Goal: Information Seeking & Learning: Understand process/instructions

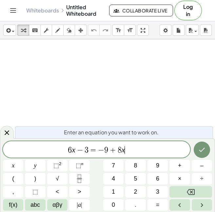
scroll to position [4, 0]
click at [200, 151] on icon "Done" at bounding box center [202, 150] width 8 height 8
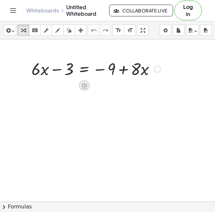
click at [85, 83] on icon at bounding box center [84, 86] width 6 height 6
drag, startPoint x: 60, startPoint y: 84, endPoint x: 127, endPoint y: 114, distance: 73.3
click at [127, 114] on div "+ · 6 · x − 3 = − 9 + · 8 · x + − × ÷" at bounding box center [107, 216] width 215 height 354
click at [157, 67] on div at bounding box center [157, 68] width 7 height 7
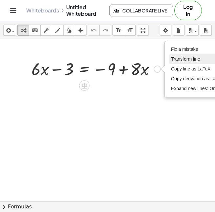
click at [179, 62] on li "Transform line" at bounding box center [197, 59] width 56 height 10
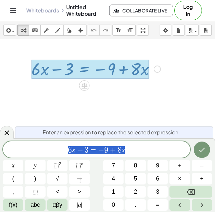
scroll to position [5, 0]
click at [144, 146] on span "6 x − 3 = − 9 + 8 x" at bounding box center [96, 149] width 187 height 9
click at [88, 150] on span "6 x − 3 = − 9 + 8 x ​" at bounding box center [96, 149] width 187 height 9
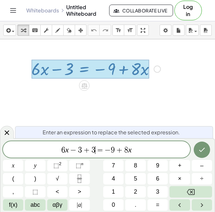
scroll to position [5, 0]
click at [146, 154] on div "6 x − 3 + 3 ​ = − 9 + 8 x" at bounding box center [96, 149] width 187 height 16
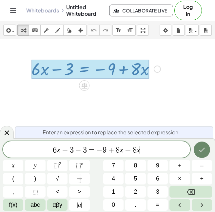
click at [201, 153] on icon "Done" at bounding box center [202, 150] width 8 height 8
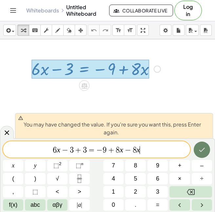
click at [202, 146] on icon "Done" at bounding box center [202, 150] width 8 height 8
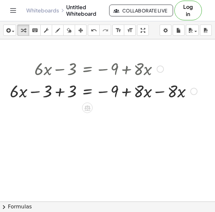
click at [192, 93] on div "Fix a mistake Transform line Copy line as LaTeX Copy derivation as LaTeX Expand…" at bounding box center [193, 91] width 7 height 7
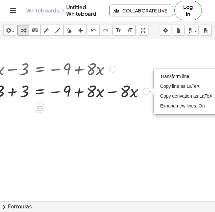
scroll to position [0, 53]
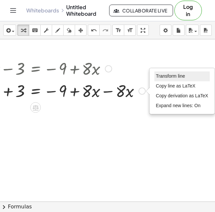
click at [179, 78] on span "Transform line" at bounding box center [170, 75] width 29 height 5
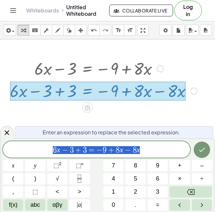
scroll to position [0, 0]
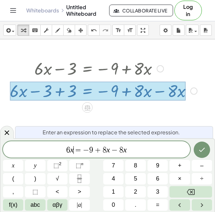
click at [132, 153] on span "6 x ​ = − 9 + 8 x − 8 x" at bounding box center [96, 149] width 187 height 9
click at [74, 148] on span "6 x = − 9 + ​" at bounding box center [96, 149] width 187 height 9
click at [143, 149] on span "8 x + ​ 6 x = − 9 +" at bounding box center [96, 149] width 187 height 9
click at [206, 151] on button "Done" at bounding box center [201, 149] width 16 height 16
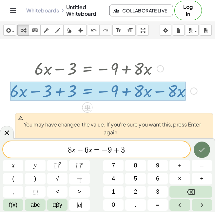
click at [207, 152] on button "Done" at bounding box center [201, 149] width 16 height 16
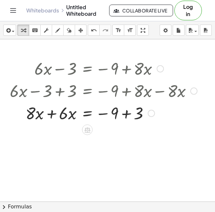
click at [152, 116] on div "Transform line Copy line as LaTeX Copy derivation as LaTeX Expand new lines: On" at bounding box center [151, 113] width 7 height 7
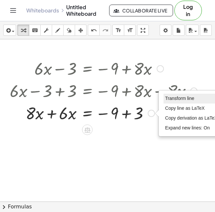
click at [183, 95] on li "Transform line" at bounding box center [191, 99] width 56 height 10
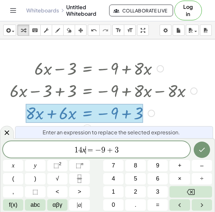
click at [123, 153] on span "1 4 x ​ = − 9 + 3" at bounding box center [96, 149] width 187 height 9
click at [196, 153] on button "Done" at bounding box center [201, 149] width 16 height 16
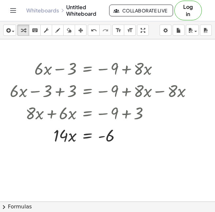
drag, startPoint x: 89, startPoint y: 153, endPoint x: 127, endPoint y: 155, distance: 37.7
click at [127, 155] on div "+ · 6 · x − 3 = − 9 + · 8 · x + · 6 · x − 3 + 3 = − 9 + · 8 · x − · 8 · x + · 8…" at bounding box center [107, 216] width 215 height 354
click at [87, 153] on icon at bounding box center [87, 152] width 7 height 7
click at [99, 153] on span "÷" at bounding box center [101, 151] width 4 height 9
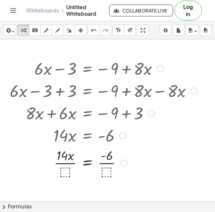
click at [67, 143] on div at bounding box center [102, 135] width 193 height 22
click at [67, 169] on div at bounding box center [104, 162] width 194 height 33
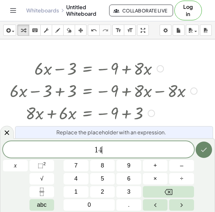
click at [205, 153] on icon "Done" at bounding box center [204, 150] width 8 height 8
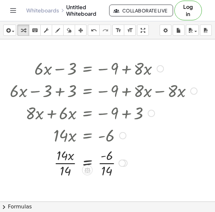
click at [122, 162] on div at bounding box center [121, 162] width 7 height 7
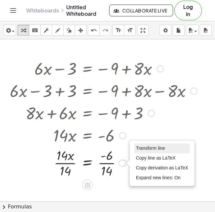
click at [141, 147] on span "Transform line" at bounding box center [150, 147] width 29 height 5
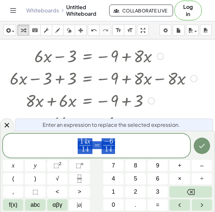
scroll to position [13, 0]
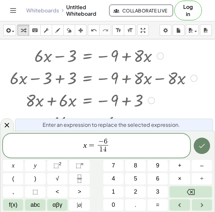
click at [205, 147] on icon "Done" at bounding box center [202, 146] width 8 height 8
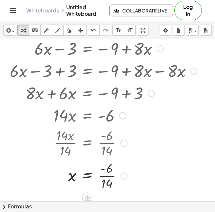
scroll to position [17, 0]
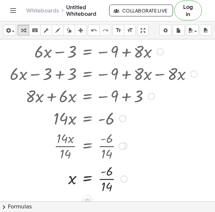
click at [13, 59] on div at bounding box center [104, 51] width 194 height 22
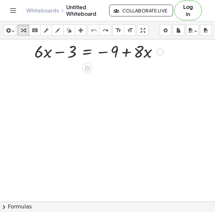
click at [160, 52] on div at bounding box center [159, 51] width 7 height 7
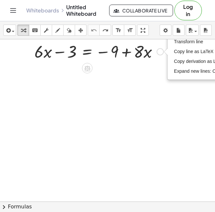
click at [146, 52] on div at bounding box center [99, 51] width 136 height 22
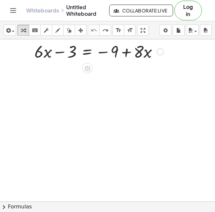
click at [135, 52] on div at bounding box center [99, 51] width 136 height 22
click at [43, 58] on div at bounding box center [99, 51] width 136 height 22
click at [161, 53] on div "Fix a mistake Transform line Copy line as LaTeX Copy derivation as LaTeX Expand…" at bounding box center [159, 51] width 7 height 7
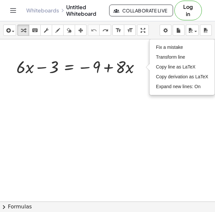
scroll to position [0, 19]
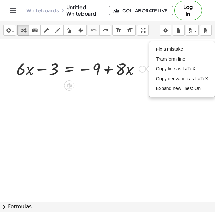
click at [152, 42] on div "Fix a mistake Transform line Copy line as LaTeX Copy derivation as LaTeX Expand…" at bounding box center [182, 69] width 65 height 55
click at [156, 47] on span "Fix a mistake" at bounding box center [169, 48] width 27 height 5
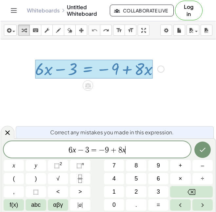
scroll to position [0, 0]
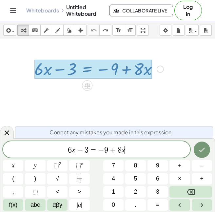
click at [132, 148] on span "6 x − 3 = − 9 + 8 x ​" at bounding box center [96, 149] width 187 height 9
click at [200, 147] on icon "Done" at bounding box center [202, 150] width 8 height 8
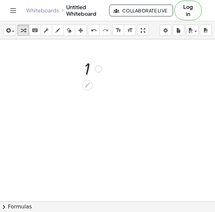
click at [99, 69] on div "Fix a mistake Transform line Copy line as LaTeX Copy derivation as LaTeX Expand…" at bounding box center [98, 68] width 7 height 7
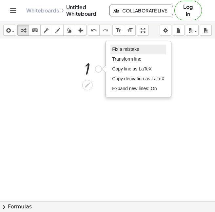
click at [129, 50] on span "Fix a mistake" at bounding box center [125, 48] width 27 height 5
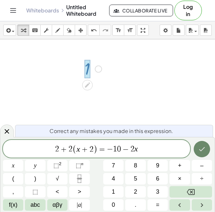
click at [199, 154] on button "Done" at bounding box center [201, 149] width 16 height 16
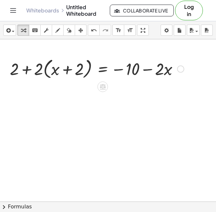
click at [180, 70] on div "Fix a mistake Transform line Copy line as LaTeX Copy derivation as LaTeX Expand…" at bounding box center [180, 68] width 7 height 7
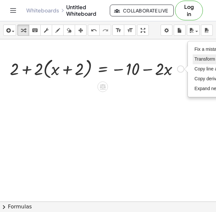
click at [200, 62] on li "Transform line" at bounding box center [220, 59] width 56 height 10
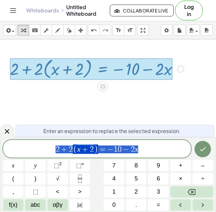
click at [83, 155] on div "**********" at bounding box center [97, 149] width 188 height 18
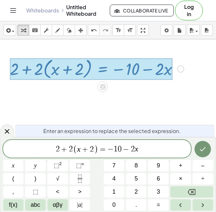
click at [77, 147] on var "x" at bounding box center [79, 149] width 4 height 9
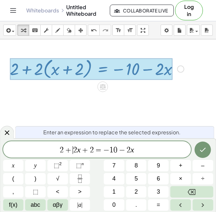
click at [72, 150] on span "+" at bounding box center [67, 150] width 9 height 8
click at [89, 150] on span "=" at bounding box center [93, 150] width 9 height 8
click at [199, 151] on icon "Done" at bounding box center [203, 150] width 8 height 8
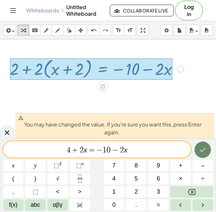
click at [206, 149] on icon "Done" at bounding box center [203, 150] width 8 height 8
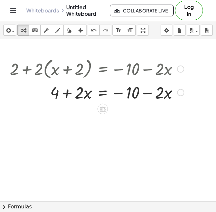
click at [182, 92] on div "Fix a mistake Transform line Copy line as LaTeX Copy derivation as LaTeX Expand…" at bounding box center [180, 92] width 7 height 7
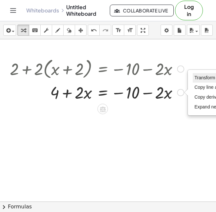
click at [202, 76] on span "Transform line" at bounding box center [208, 77] width 29 height 5
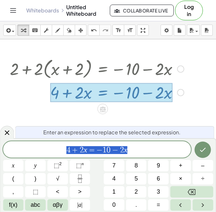
click at [131, 150] on span "4 + 2 x = − 1 0 − 2 x" at bounding box center [97, 149] width 188 height 9
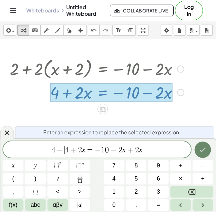
click at [202, 150] on icon "Done" at bounding box center [203, 150] width 6 height 4
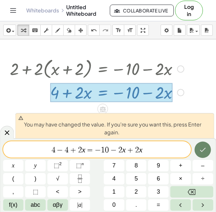
click at [203, 150] on icon "Done" at bounding box center [203, 150] width 8 height 8
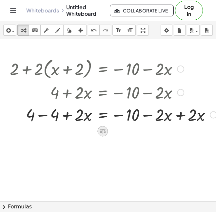
click at [104, 132] on icon at bounding box center [103, 132] width 6 height 6
click at [214, 115] on div "Transform line Copy line as LaTeX Copy derivation as LaTeX Expand new lines: On" at bounding box center [212, 114] width 7 height 7
click at [210, 117] on div "Transform line Copy line as LaTeX Copy derivation as LaTeX Expand new lines: On" at bounding box center [212, 114] width 7 height 7
click at [210, 116] on div "Transform line Copy line as LaTeX Copy derivation as LaTeX Expand new lines: On" at bounding box center [212, 114] width 7 height 7
click at [211, 115] on div "Transform line Copy line as LaTeX Copy derivation as LaTeX Expand new lines: On" at bounding box center [212, 114] width 7 height 7
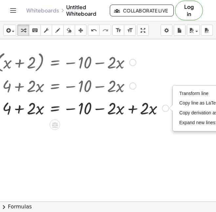
scroll to position [7, 48]
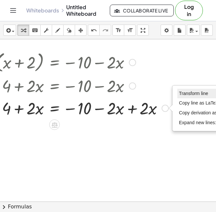
click at [184, 95] on span "Transform line" at bounding box center [193, 93] width 29 height 5
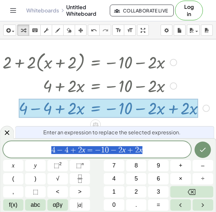
scroll to position [7, 7]
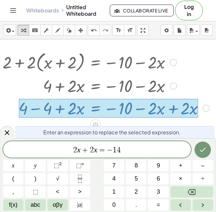
click at [96, 151] on var "x" at bounding box center [96, 149] width 4 height 9
click at [206, 155] on button "Done" at bounding box center [202, 149] width 16 height 16
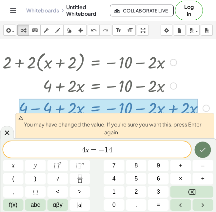
click at [205, 146] on icon "Done" at bounding box center [203, 150] width 8 height 8
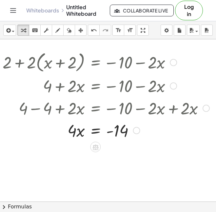
click at [135, 129] on div "Transform line Copy line as LaTeX Copy derivation as LaTeX Expand new lines: On" at bounding box center [136, 130] width 7 height 7
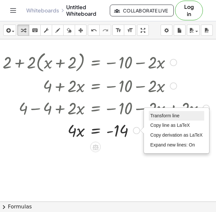
click at [176, 115] on span "Transform line" at bounding box center [164, 115] width 29 height 5
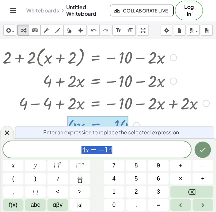
scroll to position [12, 7]
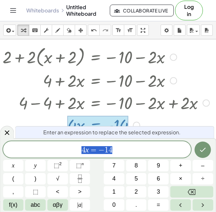
click at [176, 129] on span "Enter an expression to replace the selected expression." at bounding box center [111, 132] width 137 height 8
click at [166, 126] on div "Enter an expression to replace the selected expression." at bounding box center [114, 132] width 199 height 12
click at [207, 148] on button "Done" at bounding box center [202, 149] width 16 height 16
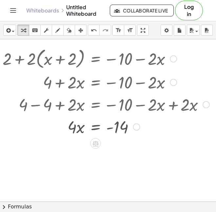
scroll to position [7, 7]
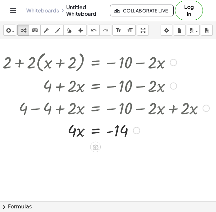
click at [94, 141] on div "+ 2 + · 2 · ( + x + 2 ) = − 10 − · 2 · x + 4 + · 2 · x = − 10 − · 2 · x + 4 − 4…" at bounding box center [103, 95] width 221 height 95
click at [96, 144] on icon at bounding box center [95, 147] width 6 height 6
click at [107, 148] on span "÷" at bounding box center [109, 146] width 4 height 9
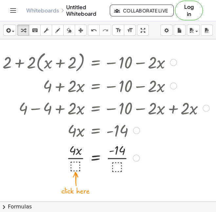
click at [77, 161] on div at bounding box center [105, 157] width 213 height 33
click at [73, 161] on div at bounding box center [104, 195] width 223 height 324
click at [75, 164] on div at bounding box center [104, 195] width 223 height 324
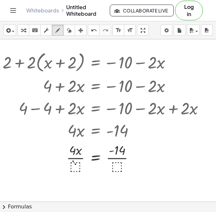
click at [75, 164] on div at bounding box center [104, 195] width 223 height 324
click at [78, 168] on div at bounding box center [104, 195] width 223 height 324
click at [16, 31] on div "insert select one: Math Expression Function Text Youtube Video Graphing Geometr…" at bounding box center [108, 30] width 216 height 18
click at [22, 32] on icon "button" at bounding box center [23, 31] width 5 height 8
click at [76, 158] on div at bounding box center [105, 157] width 213 height 33
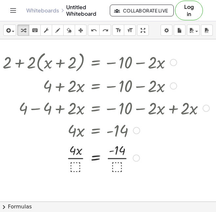
click at [77, 163] on div at bounding box center [105, 157] width 213 height 33
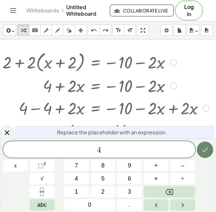
click at [205, 151] on icon "Done" at bounding box center [205, 150] width 8 height 8
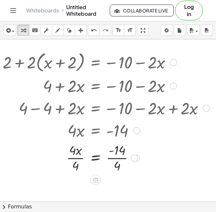
click at [134, 157] on div at bounding box center [134, 157] width 7 height 7
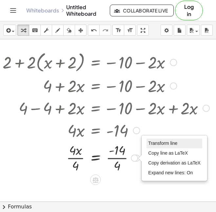
click at [161, 146] on li "Transform line" at bounding box center [174, 143] width 56 height 10
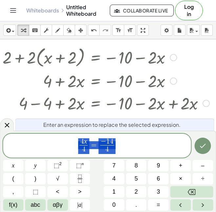
scroll to position [12, 7]
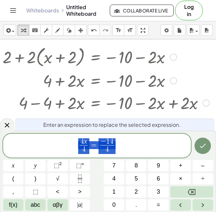
click at [89, 151] on span "4 x 4 ​ = − 1 4 4 ​" at bounding box center [97, 145] width 188 height 17
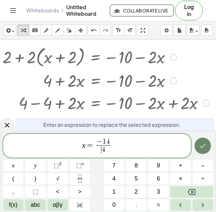
click at [206, 150] on icon "Done" at bounding box center [203, 146] width 8 height 8
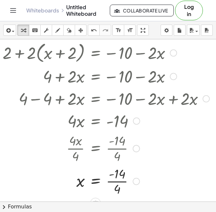
scroll to position [16, 6]
